Goal: Navigation & Orientation: Find specific page/section

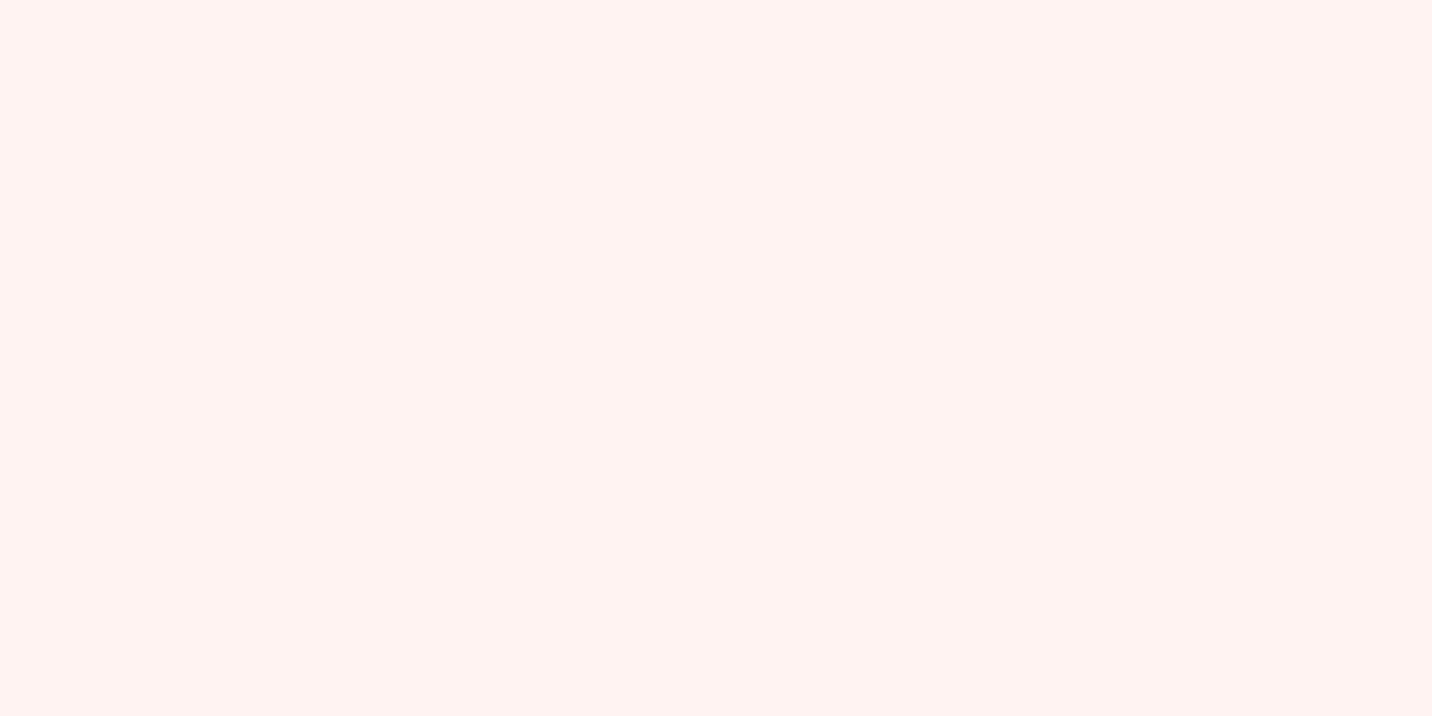
scroll to position [441, 0]
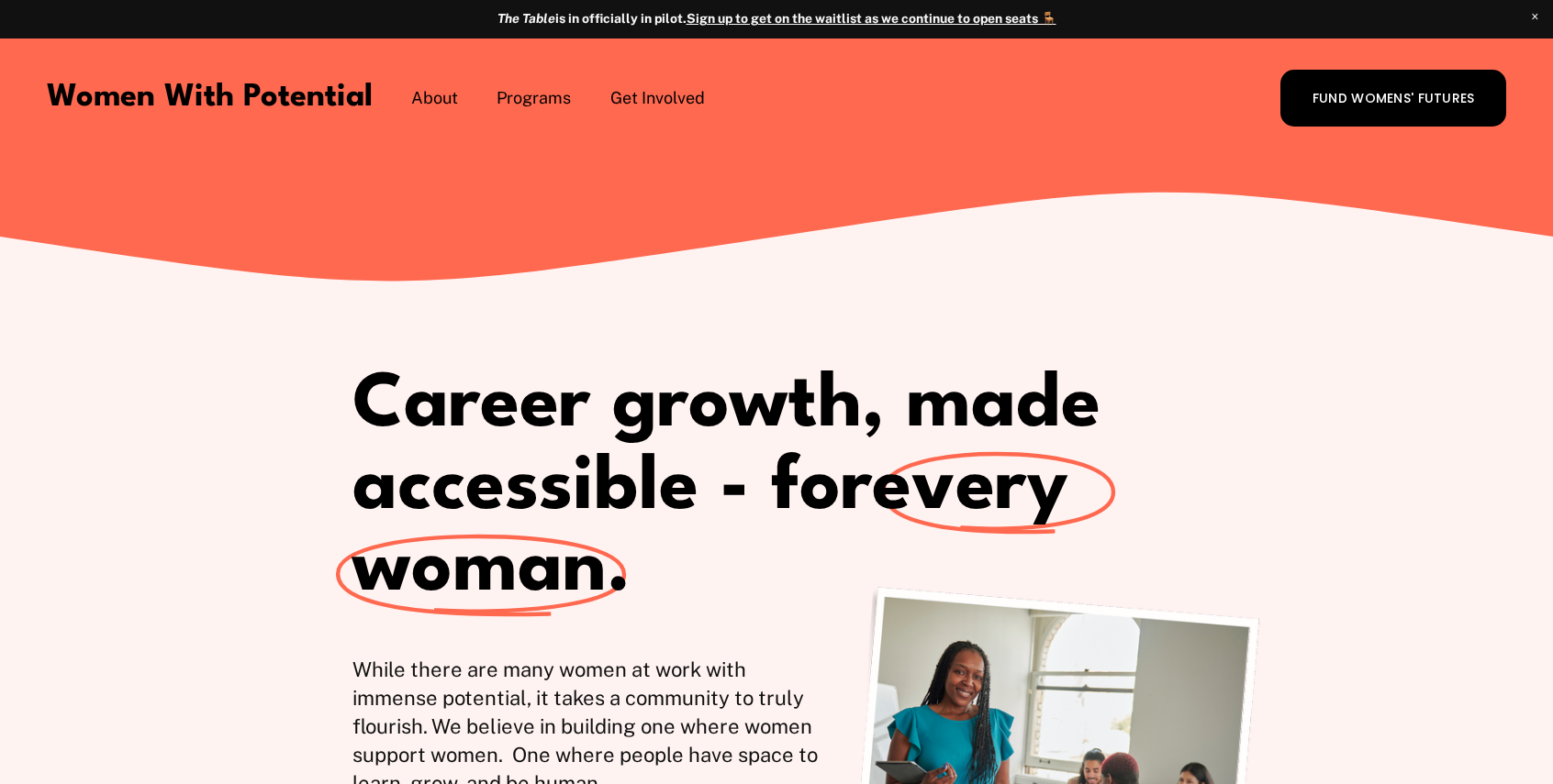
click at [0, 0] on span "The Table" at bounding box center [0, 0] width 0 height 0
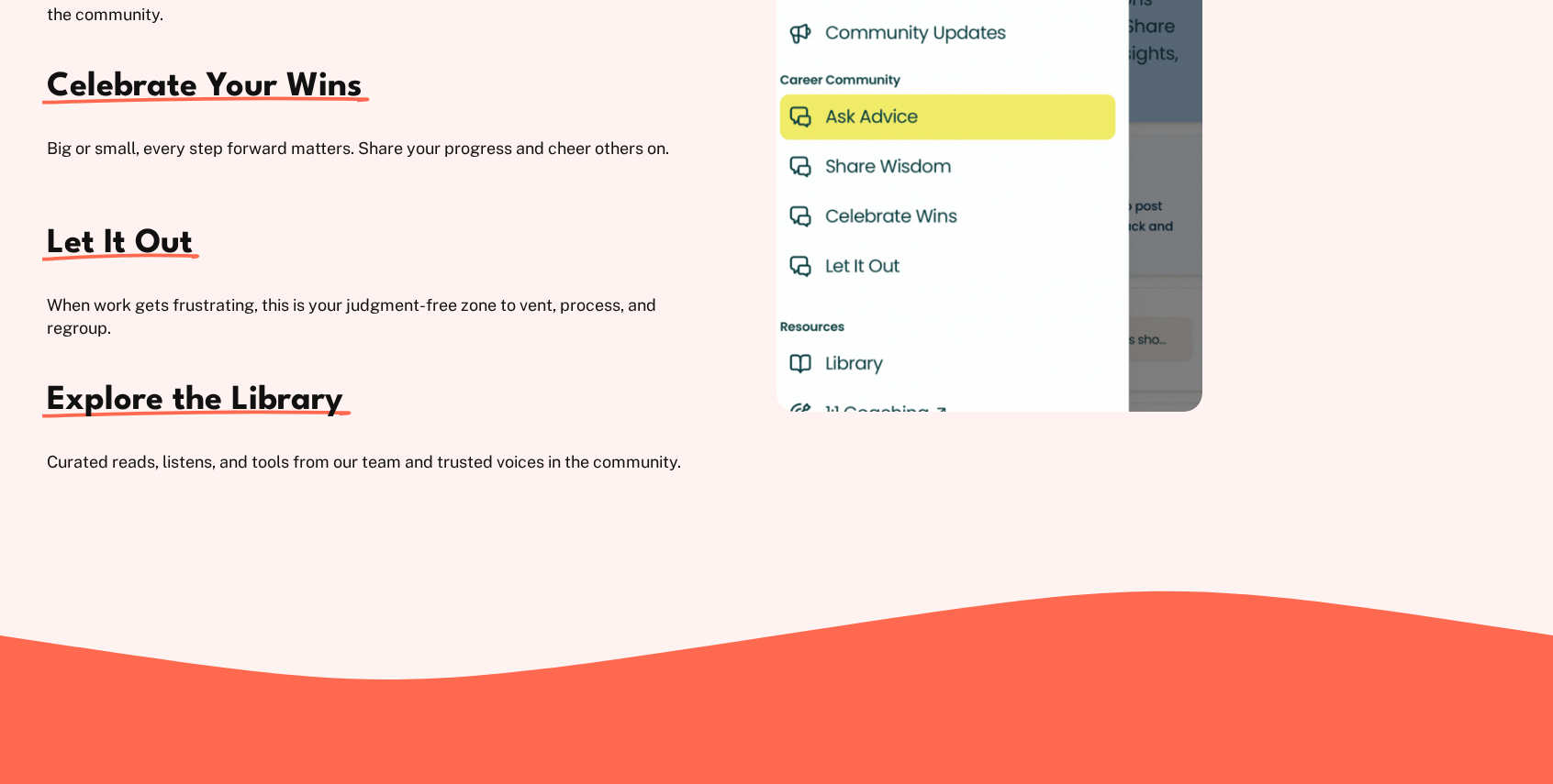
scroll to position [4338, 0]
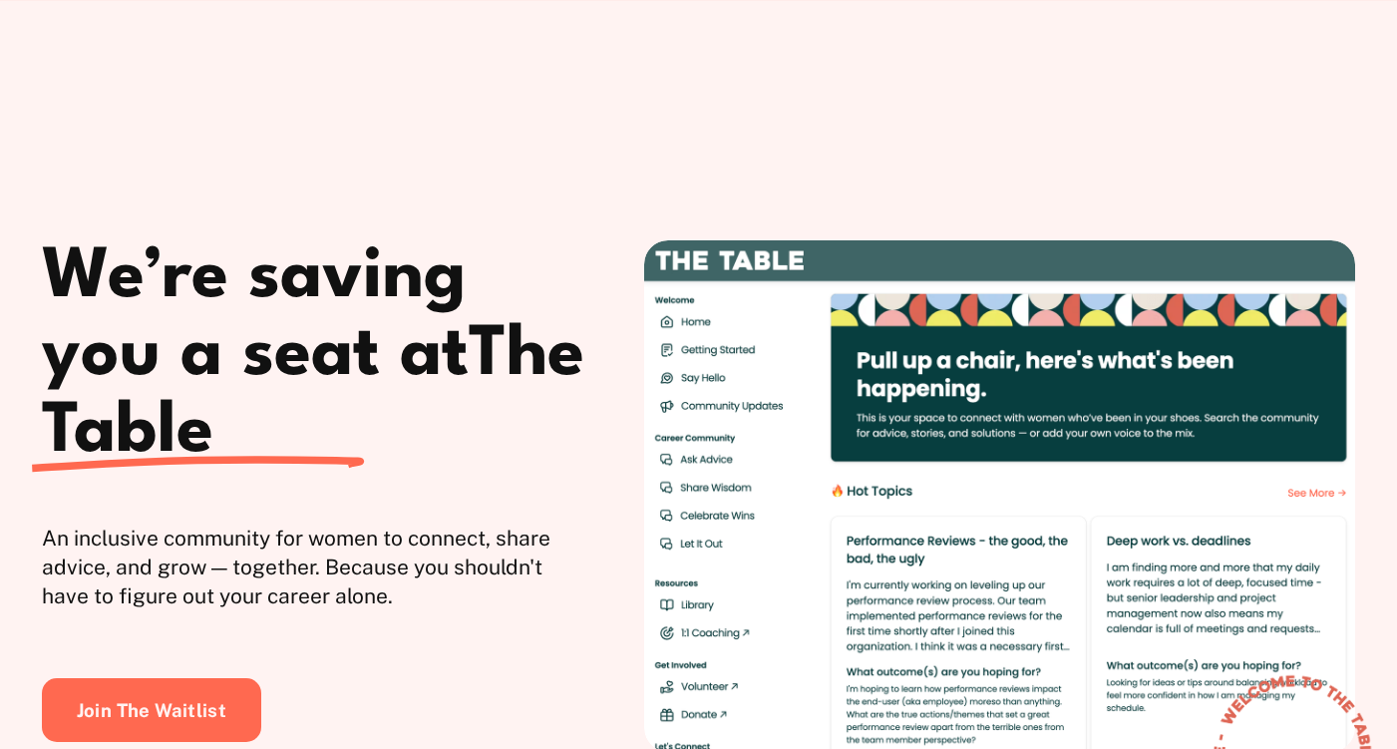
scroll to position [5162, 0]
